Goal: Task Accomplishment & Management: Complete application form

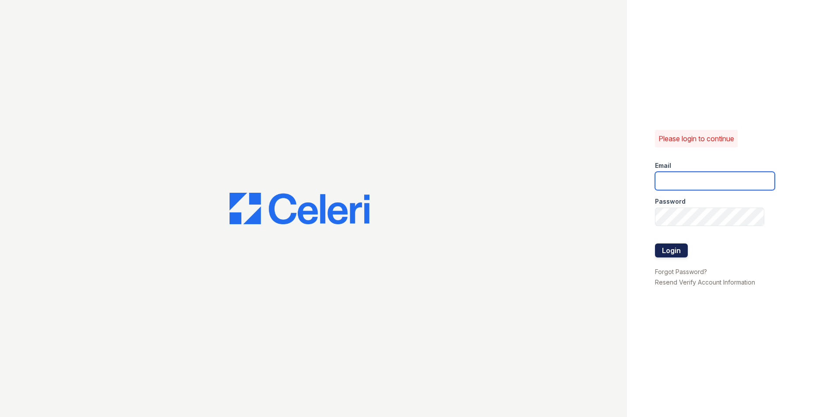
type input "[EMAIL_ADDRESS][DOMAIN_NAME]"
click at [675, 253] on button "Login" at bounding box center [671, 251] width 33 height 14
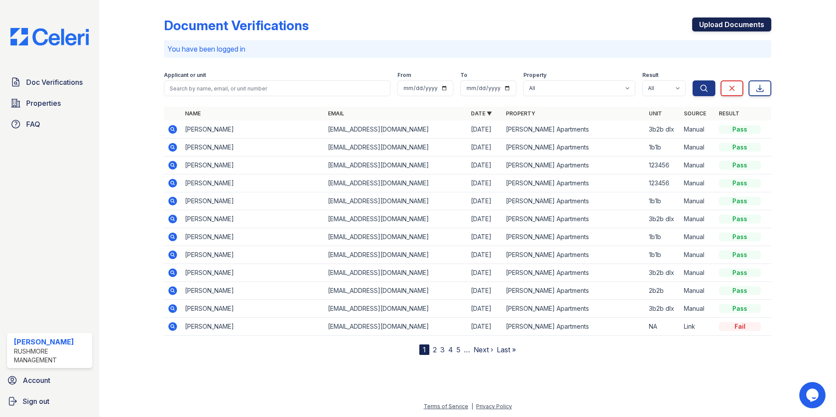
click at [716, 27] on link "Upload Documents" at bounding box center [732, 24] width 79 height 14
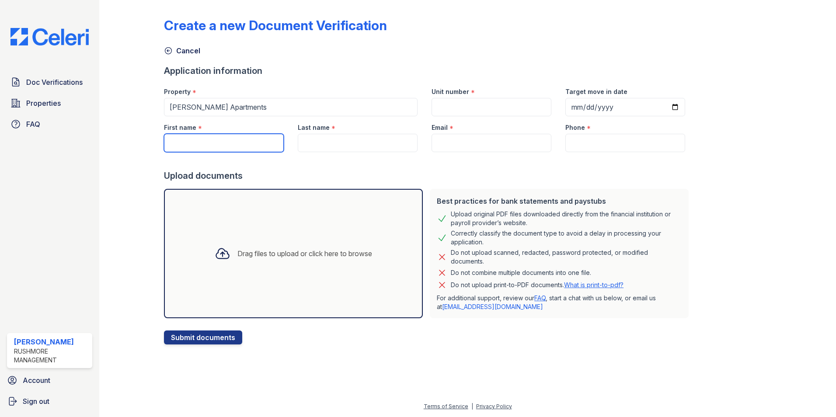
click at [227, 150] on input "First name" at bounding box center [224, 143] width 120 height 18
type input "Wilfredo"
type input "Martinez"
type input "reyes99martinez@gmail.com"
type input "2409375885"
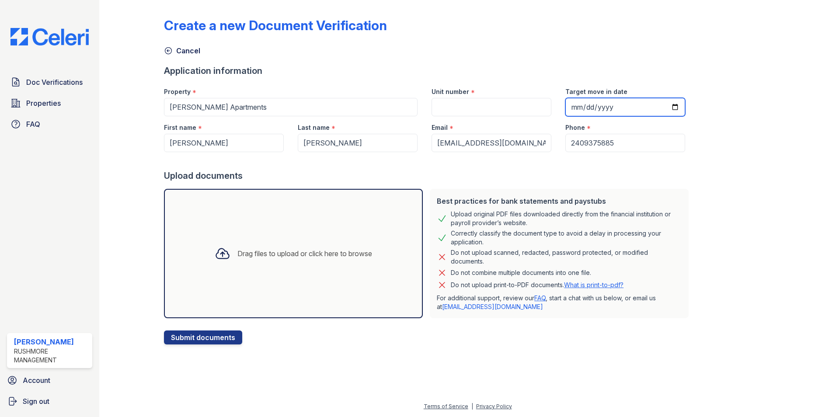
click at [663, 109] on input "Target move in date" at bounding box center [626, 107] width 120 height 18
type input "2025-10-01"
click at [509, 106] on input "Unit number" at bounding box center [492, 107] width 120 height 18
type input "3b2b dlx"
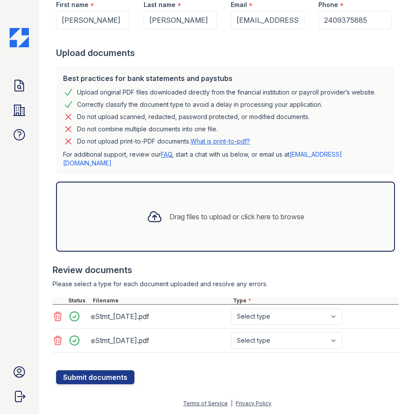
scroll to position [150, 0]
click at [250, 318] on select "Select type Paystub Bank Statement Offer Letter Tax Documents Benefit Award Let…" at bounding box center [286, 316] width 111 height 17
select select "bank_statement"
click at [231, 308] on select "Select type Paystub Bank Statement Offer Letter Tax Documents Benefit Award Let…" at bounding box center [286, 316] width 111 height 17
click at [273, 336] on select "Select type Paystub Bank Statement Offer Letter Tax Documents Benefit Award Let…" at bounding box center [286, 340] width 111 height 17
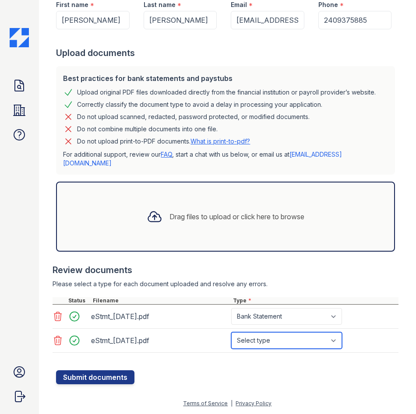
select select "bank_statement"
click at [231, 332] on select "Select type Paystub Bank Statement Offer Letter Tax Documents Benefit Award Let…" at bounding box center [286, 340] width 111 height 17
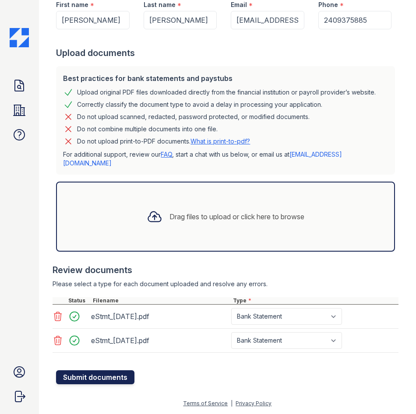
click at [113, 378] on button "Submit documents" at bounding box center [95, 377] width 78 height 14
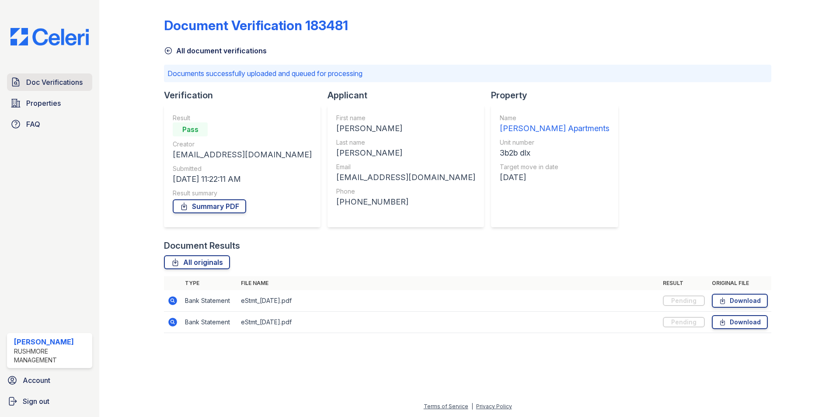
click at [63, 83] on span "Doc Verifications" at bounding box center [54, 82] width 56 height 10
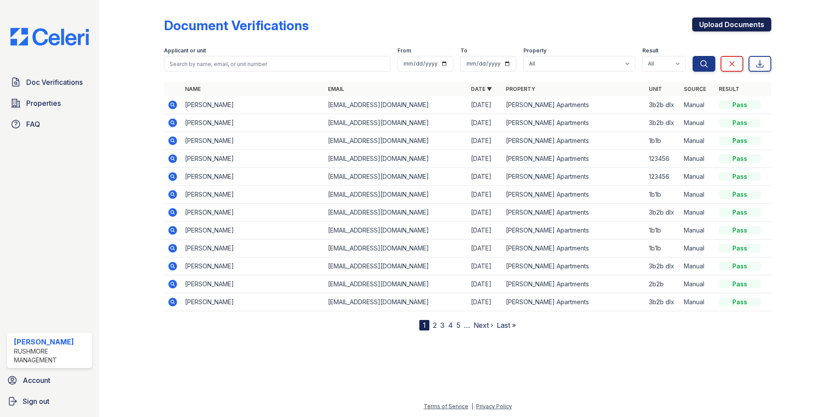
click at [715, 24] on link "Upload Documents" at bounding box center [732, 24] width 79 height 14
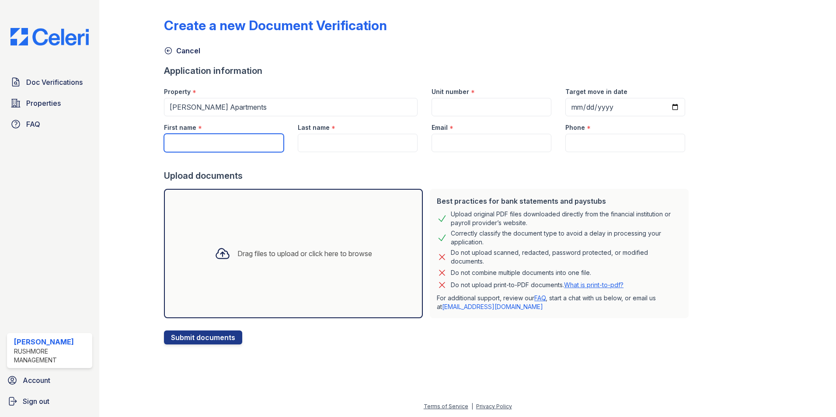
click at [224, 137] on input "First name" at bounding box center [224, 143] width 120 height 18
paste input "Mariela"
type input "Mariela"
type input "Molina"
type input "mariela.reyes19@icloud.com"
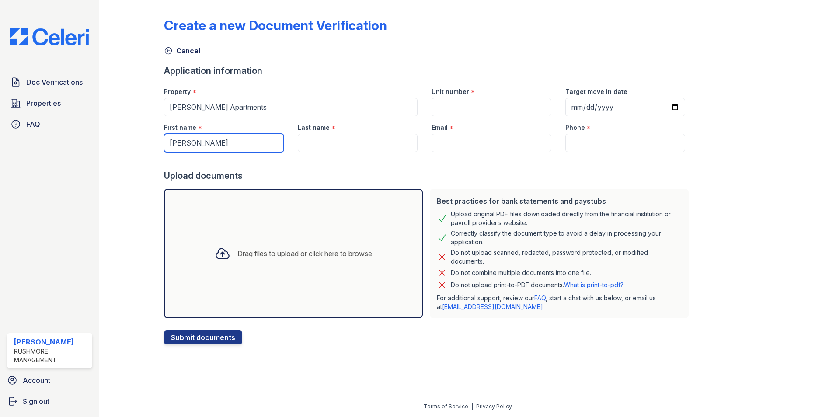
type input "2406969811"
type input "Mariela"
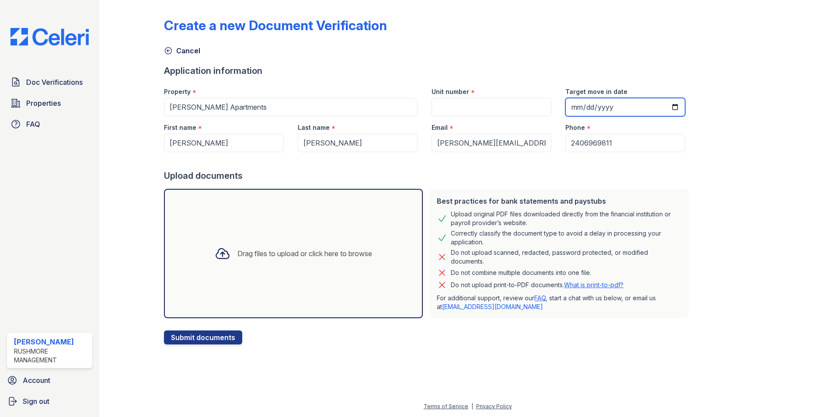
click at [665, 104] on input "Target move in date" at bounding box center [626, 107] width 120 height 18
type input "2025-08-29"
click at [480, 114] on input "Unit number" at bounding box center [492, 107] width 120 height 18
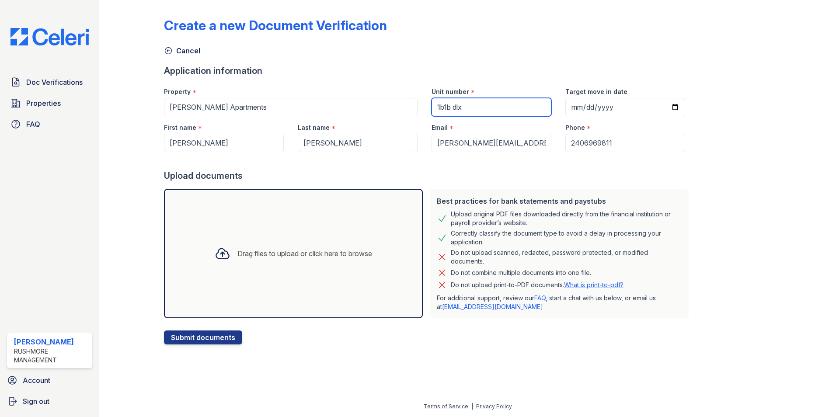
type input "1b1b dlx"
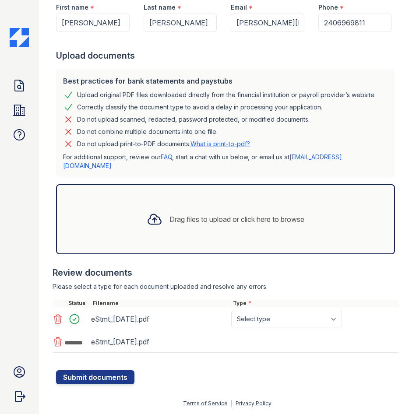
scroll to position [147, 0]
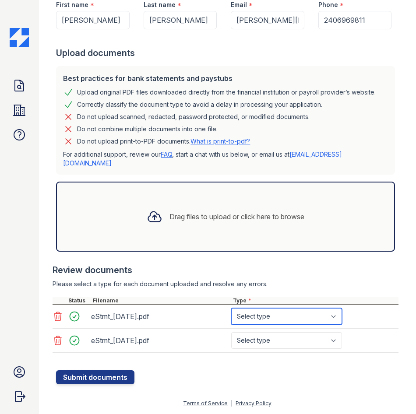
click at [303, 320] on select "Select type Paystub Bank Statement Offer Letter Tax Documents Benefit Award Let…" at bounding box center [286, 316] width 111 height 17
select select "bank_statement"
click at [231, 311] on select "Select type Paystub Bank Statement Offer Letter Tax Documents Benefit Award Let…" at bounding box center [286, 316] width 111 height 17
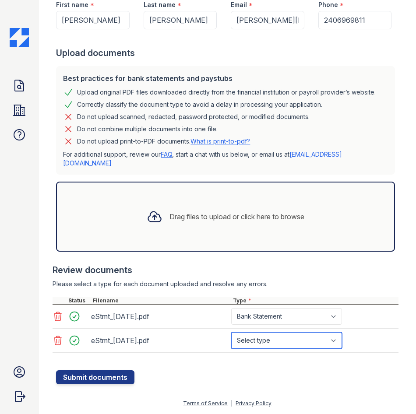
click at [325, 345] on select "Select type Paystub Bank Statement Offer Letter Tax Documents Benefit Award Let…" at bounding box center [286, 340] width 111 height 17
select select "bank_statement"
click at [231, 335] on select "Select type Paystub Bank Statement Offer Letter Tax Documents Benefit Award Let…" at bounding box center [286, 340] width 111 height 17
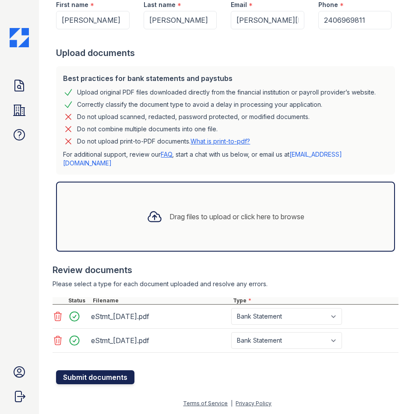
click at [87, 378] on button "Submit documents" at bounding box center [95, 377] width 78 height 14
